Goal: Find contact information: Find contact information

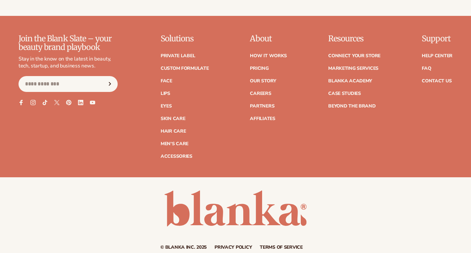
scroll to position [2745, 0]
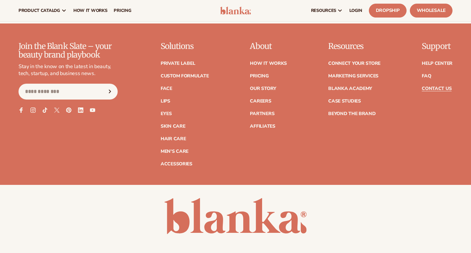
click at [440, 86] on link "Contact Us" at bounding box center [437, 88] width 30 height 5
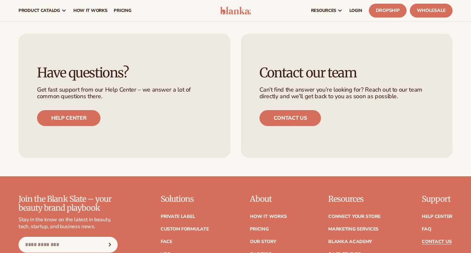
scroll to position [403, 0]
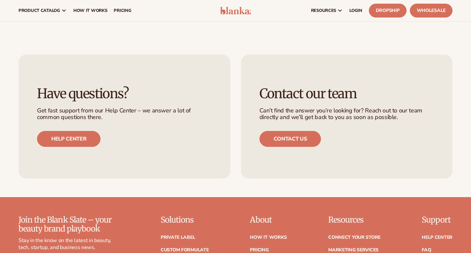
drag, startPoint x: 475, startPoint y: 74, endPoint x: 475, endPoint y: 121, distance: 47.2
drag, startPoint x: 292, startPoint y: 138, endPoint x: 81, endPoint y: 137, distance: 211.1
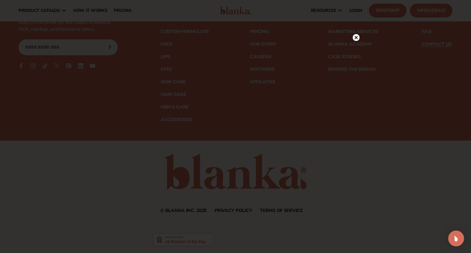
scroll to position [568, 0]
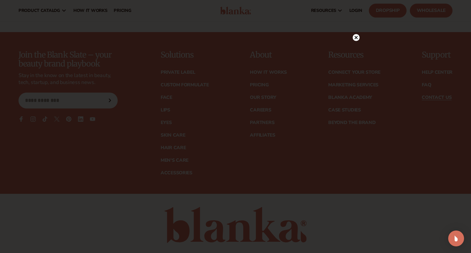
click at [356, 42] on div at bounding box center [235, 126] width 471 height 253
click at [354, 51] on circle at bounding box center [355, 51] width 7 height 7
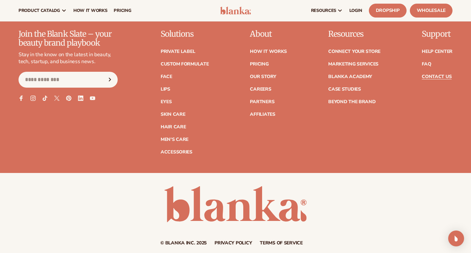
scroll to position [588, 0]
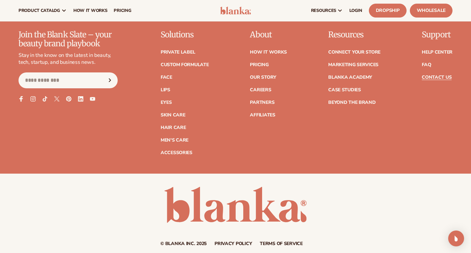
click at [22, 96] on icon at bounding box center [21, 99] width 4 height 6
